Goal: Transaction & Acquisition: Purchase product/service

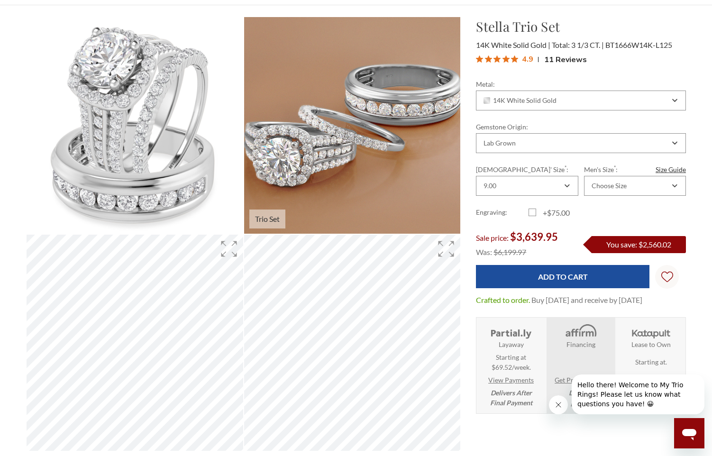
scroll to position [95, 0]
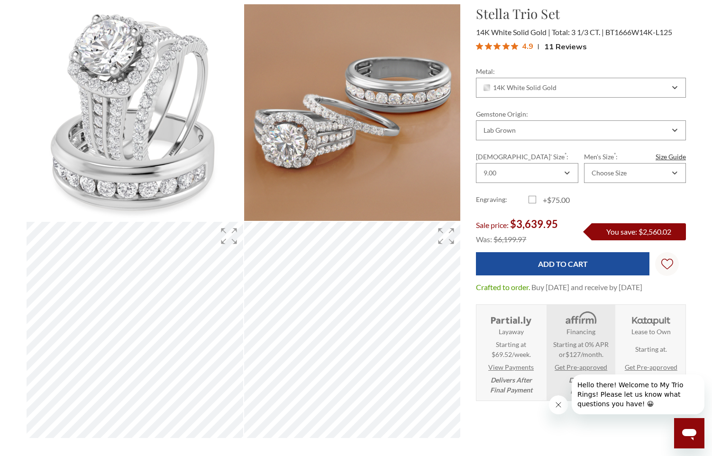
click at [534, 201] on label "+$75.00" at bounding box center [555, 199] width 53 height 11
click at [533, 202] on input "+$75.00" at bounding box center [532, 202] width 0 height 0
checkbox input "true"
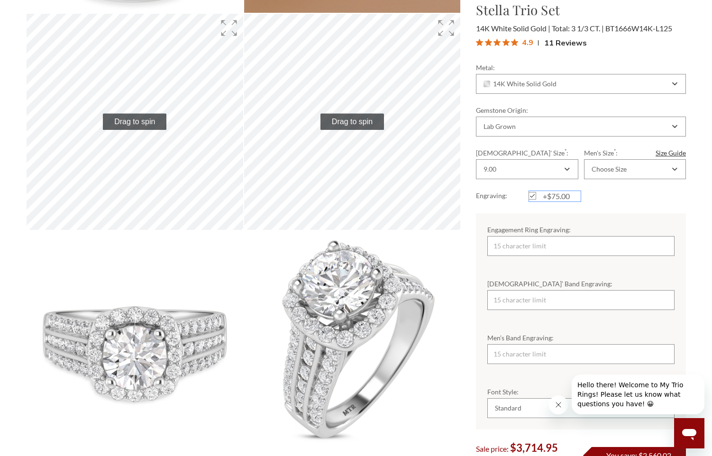
scroll to position [332, 0]
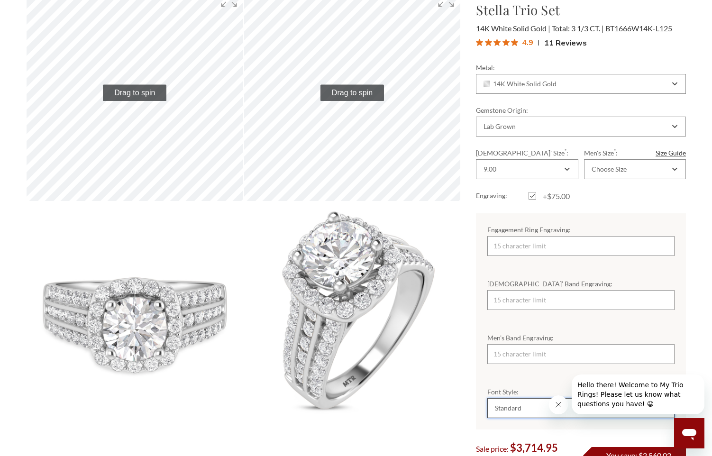
click at [531, 407] on div "Standard" at bounding box center [576, 408] width 165 height 8
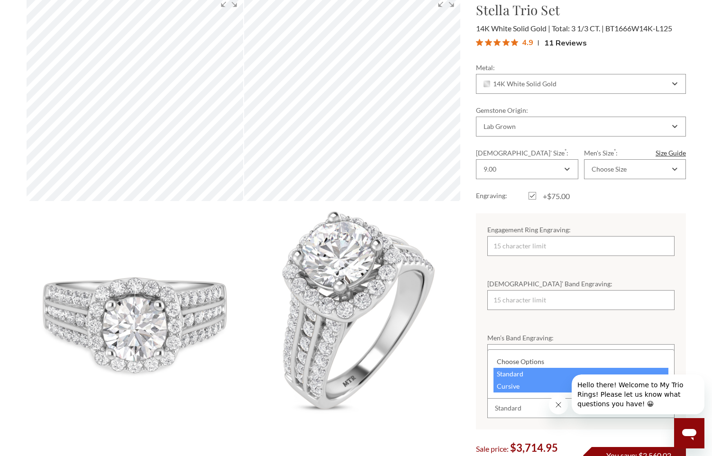
click at [518, 389] on div "Cursive" at bounding box center [581, 386] width 175 height 12
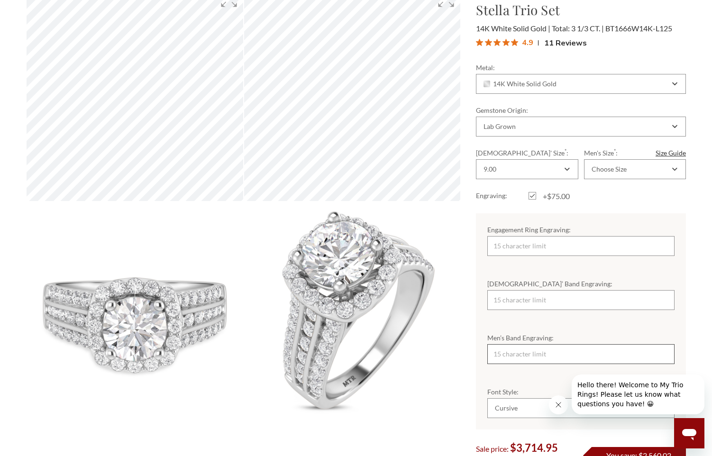
click at [514, 353] on input "Men’s Band Engraving:" at bounding box center [580, 354] width 187 height 20
type input "WKG 2015"
click at [599, 303] on input "[DEMOGRAPHIC_DATA]’ Band Engraving:" at bounding box center [580, 300] width 187 height 20
